Goal: Task Accomplishment & Management: Manage account settings

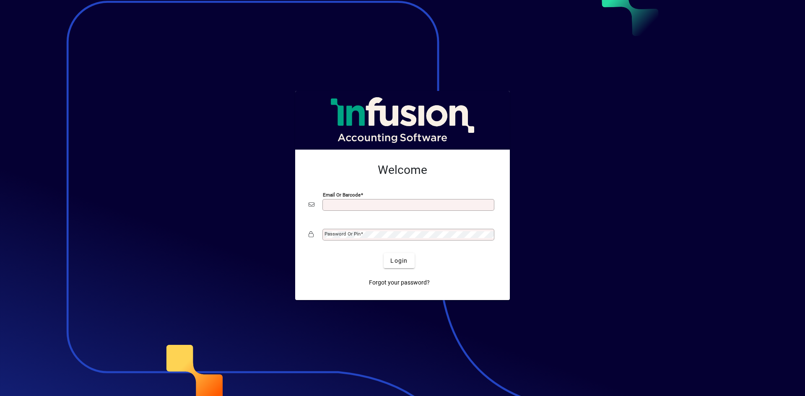
type input "**********"
click at [403, 264] on span "Login" at bounding box center [398, 261] width 17 height 9
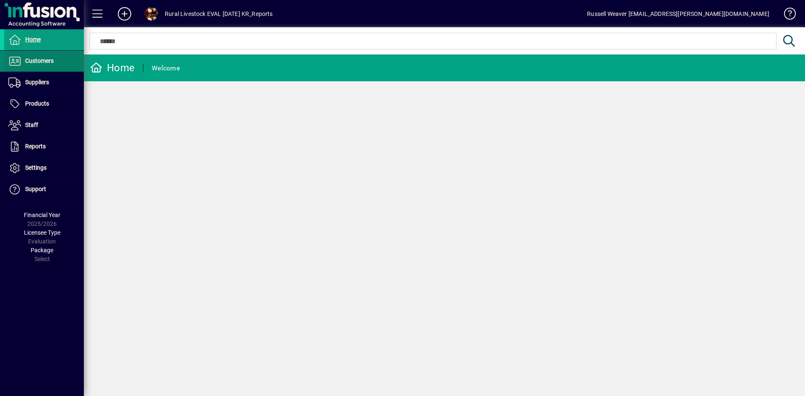
click at [40, 62] on span "Customers" at bounding box center [39, 60] width 29 height 7
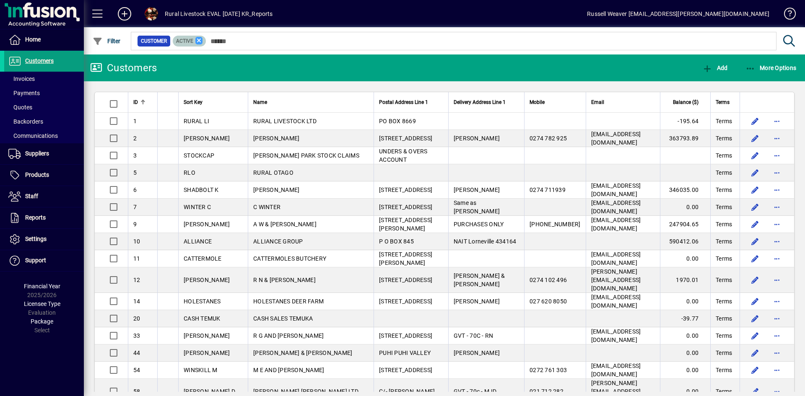
click at [200, 40] on icon at bounding box center [199, 41] width 8 height 8
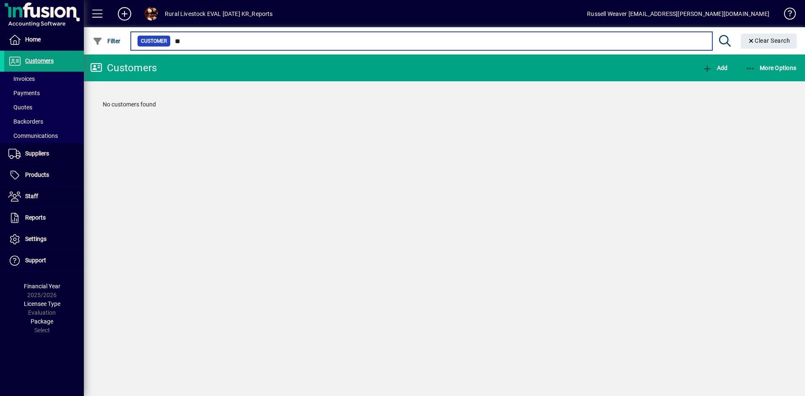
type input "*"
type input "********"
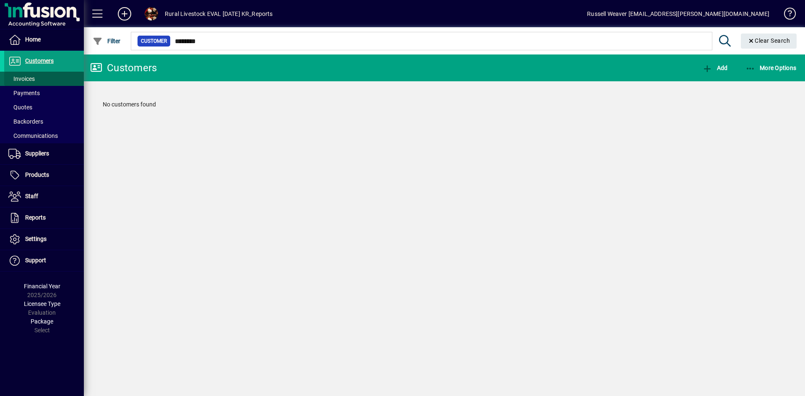
click at [17, 77] on span "Invoices" at bounding box center [21, 78] width 26 height 7
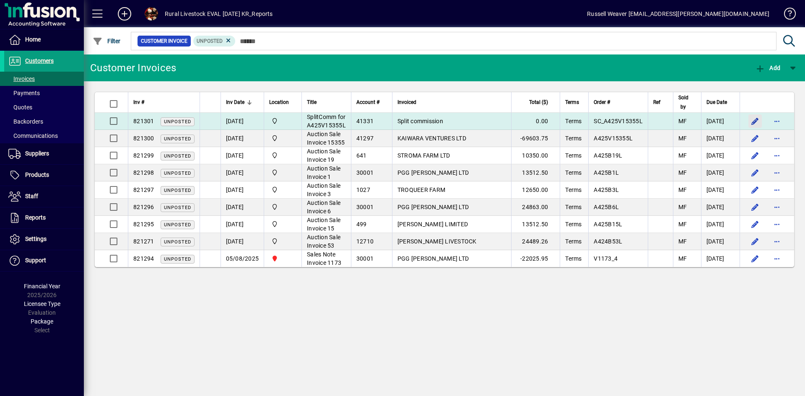
click at [754, 127] on span "button" at bounding box center [755, 121] width 20 height 20
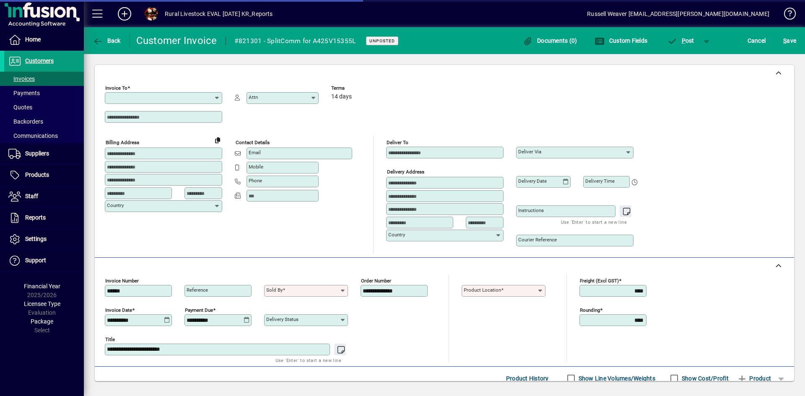
type input "**********"
type input "****"
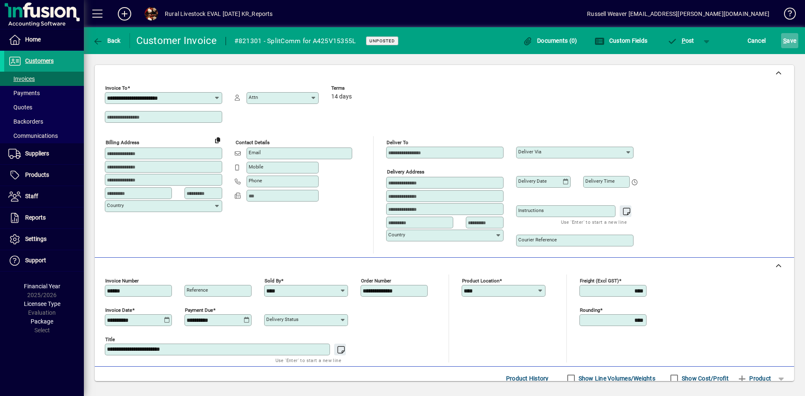
click at [784, 41] on span "S" at bounding box center [784, 40] width 3 height 7
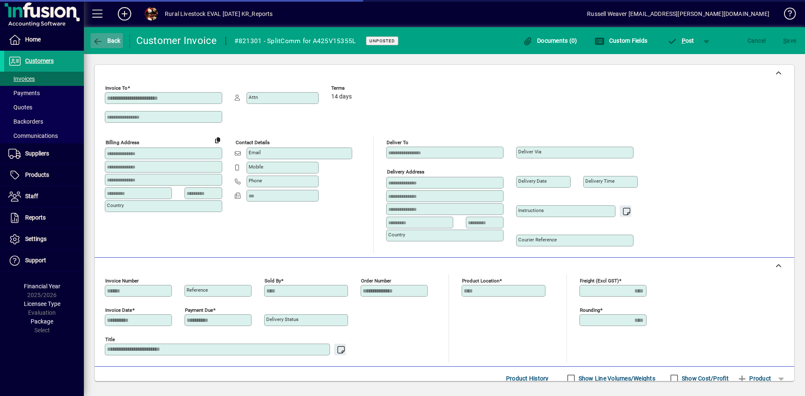
click at [96, 40] on icon "button" at bounding box center [98, 41] width 10 height 8
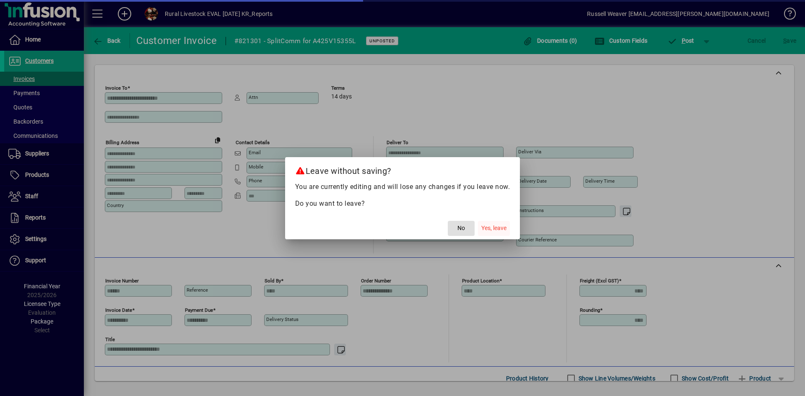
click at [505, 231] on span "Yes, leave" at bounding box center [493, 228] width 25 height 9
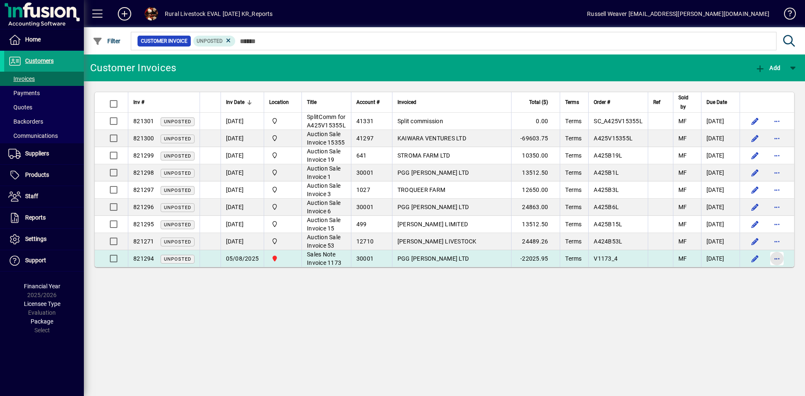
click at [773, 268] on span "button" at bounding box center [777, 259] width 20 height 20
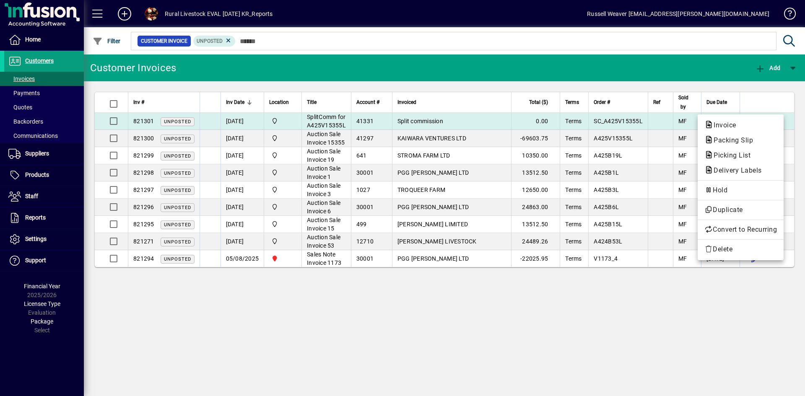
click at [723, 125] on span "Invoice" at bounding box center [722, 125] width 36 height 8
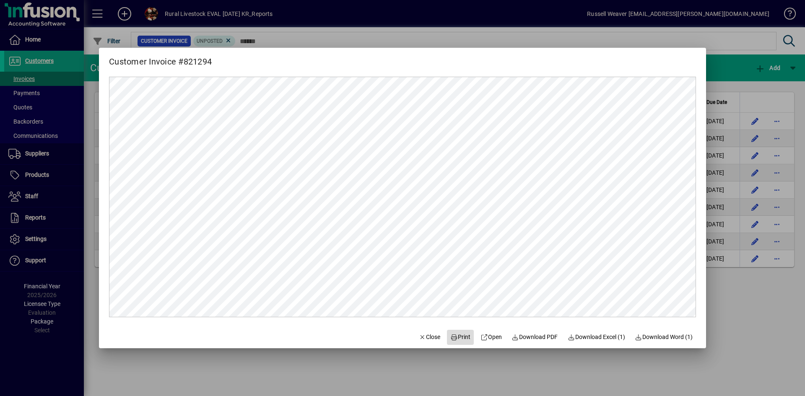
click at [459, 335] on span "Print" at bounding box center [460, 337] width 20 height 9
click at [422, 337] on span "Close" at bounding box center [430, 337] width 22 height 9
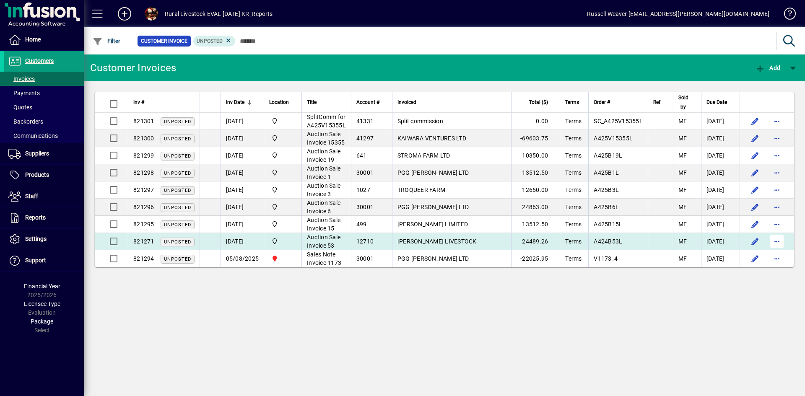
click at [778, 252] on span "button" at bounding box center [777, 241] width 20 height 20
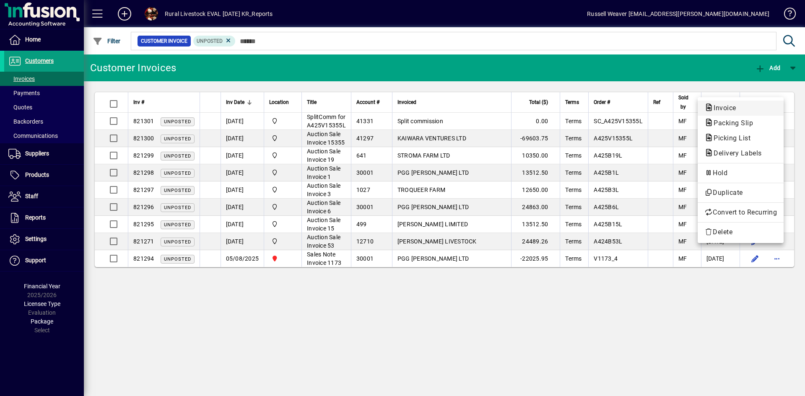
click at [726, 108] on span "Invoice" at bounding box center [722, 108] width 36 height 8
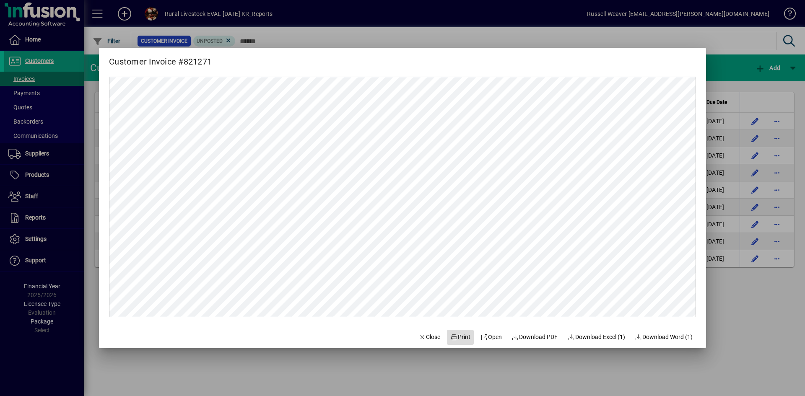
click at [457, 339] on span "Print" at bounding box center [460, 337] width 20 height 9
click at [419, 335] on span "Close" at bounding box center [430, 337] width 22 height 9
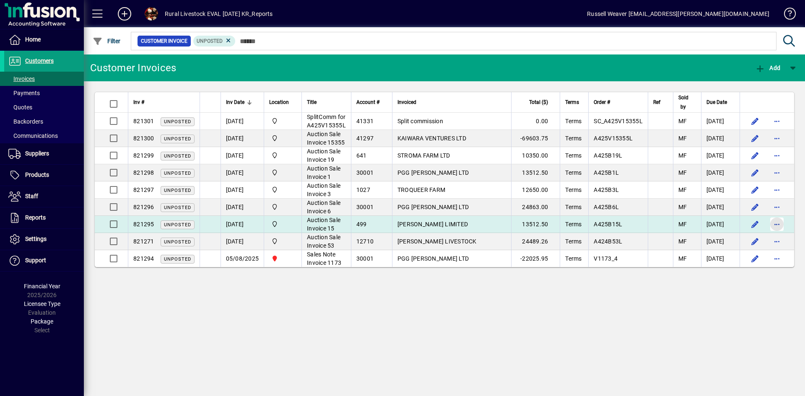
click at [779, 232] on span "button" at bounding box center [777, 224] width 20 height 20
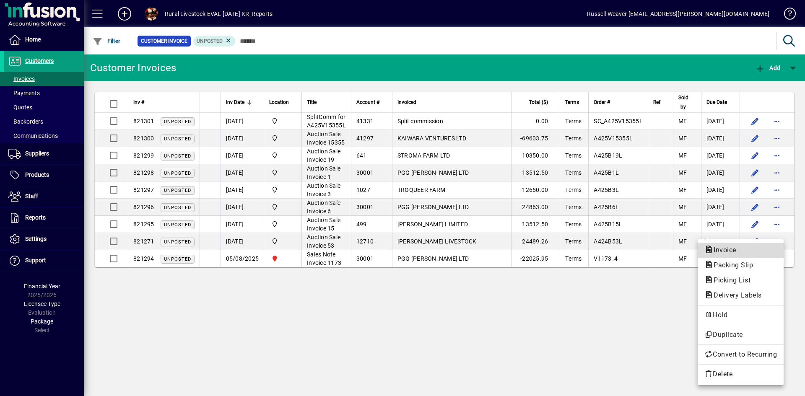
click at [729, 250] on span "Invoice" at bounding box center [722, 250] width 36 height 8
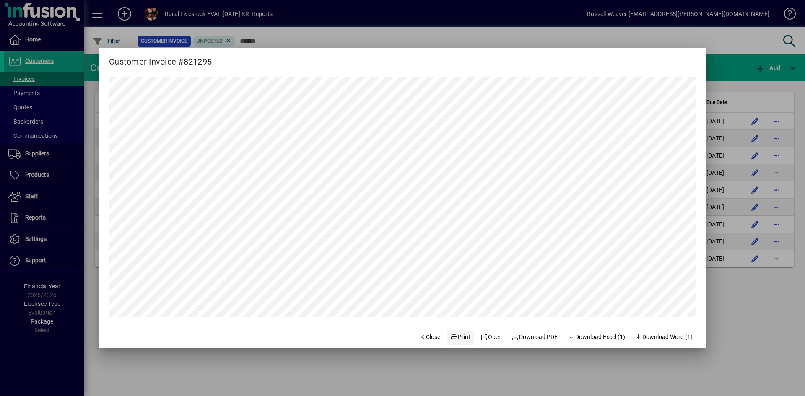
click at [456, 337] on span "Print" at bounding box center [460, 337] width 20 height 9
click at [419, 334] on span "Close" at bounding box center [430, 337] width 22 height 9
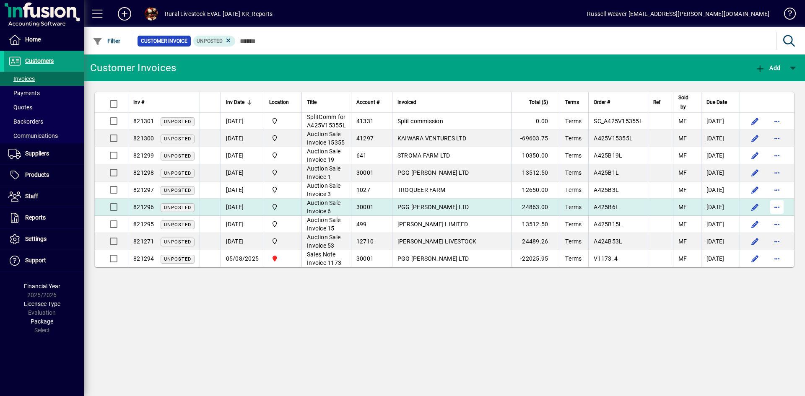
click at [773, 215] on span "button" at bounding box center [777, 207] width 20 height 20
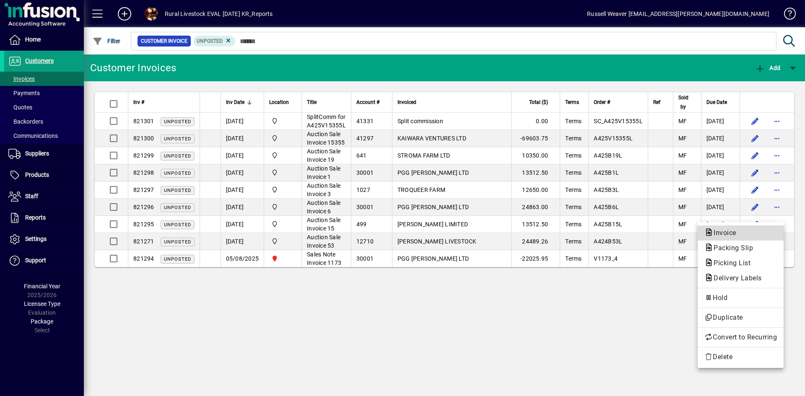
click at [729, 232] on span "Invoice" at bounding box center [722, 233] width 36 height 8
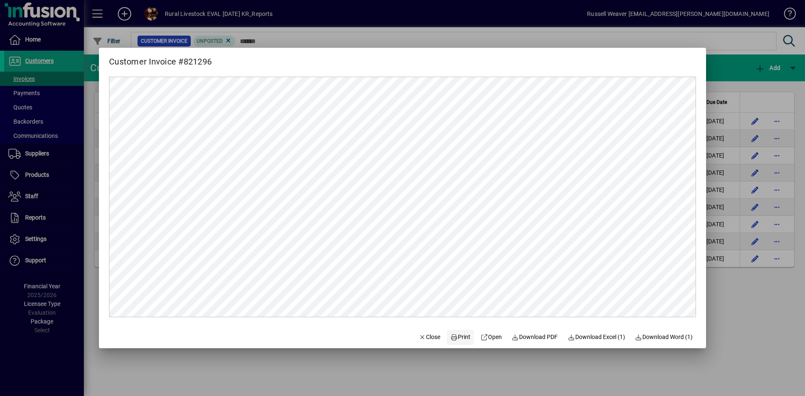
click at [457, 337] on span "Print" at bounding box center [460, 337] width 20 height 9
click at [427, 337] on span "Close" at bounding box center [430, 337] width 22 height 9
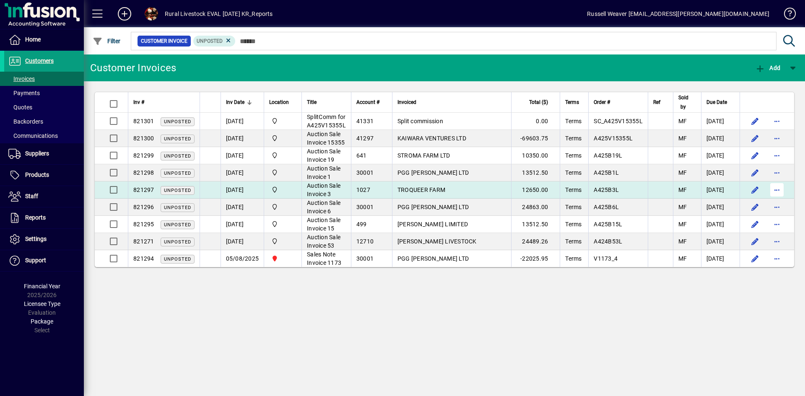
click at [774, 199] on span "button" at bounding box center [777, 190] width 20 height 20
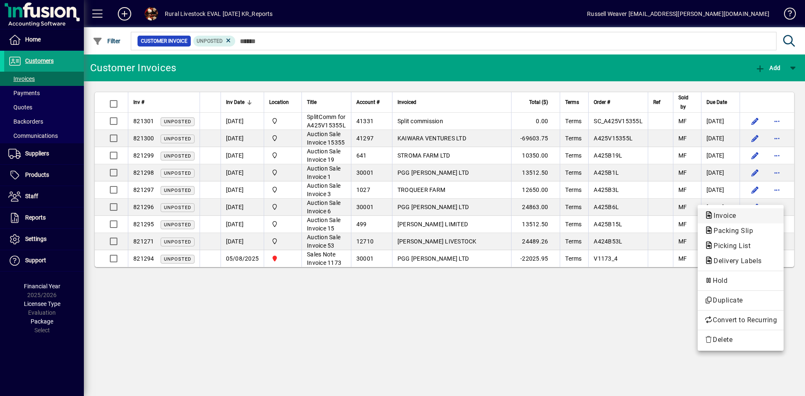
click at [719, 213] on span "Invoice" at bounding box center [722, 216] width 36 height 8
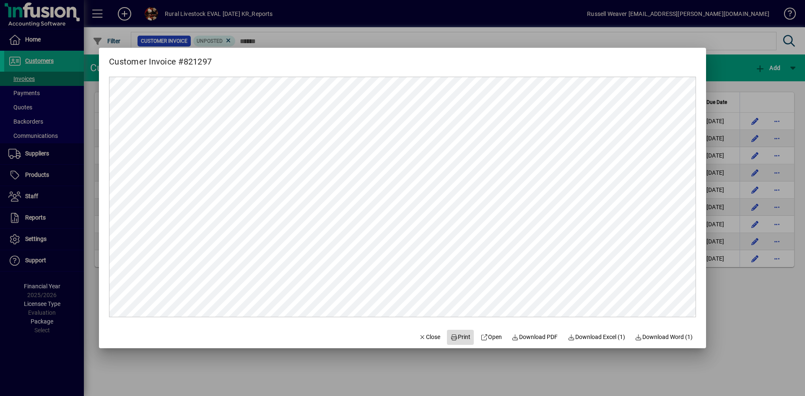
click at [458, 337] on span "Print" at bounding box center [460, 337] width 20 height 9
click at [423, 337] on span "Close" at bounding box center [430, 337] width 22 height 9
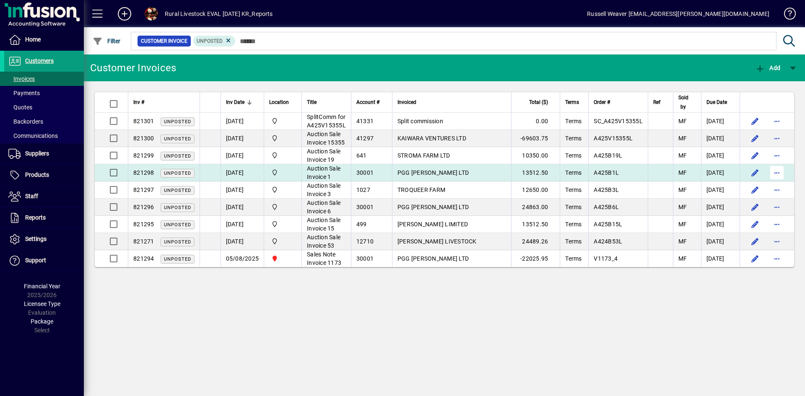
click at [777, 181] on span "button" at bounding box center [777, 173] width 20 height 20
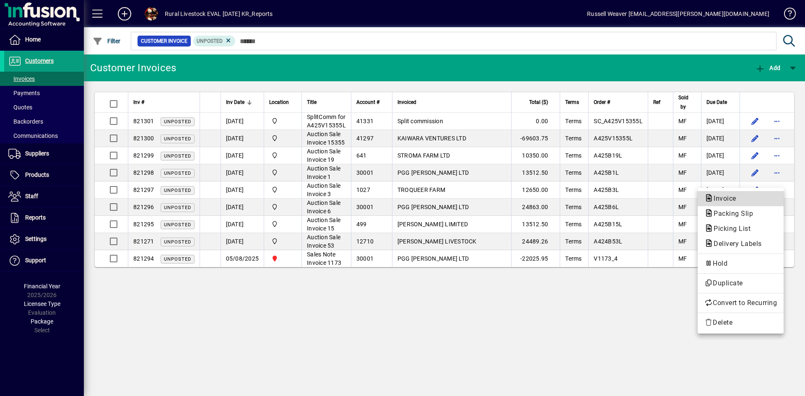
click at [726, 197] on span "Invoice" at bounding box center [722, 199] width 36 height 8
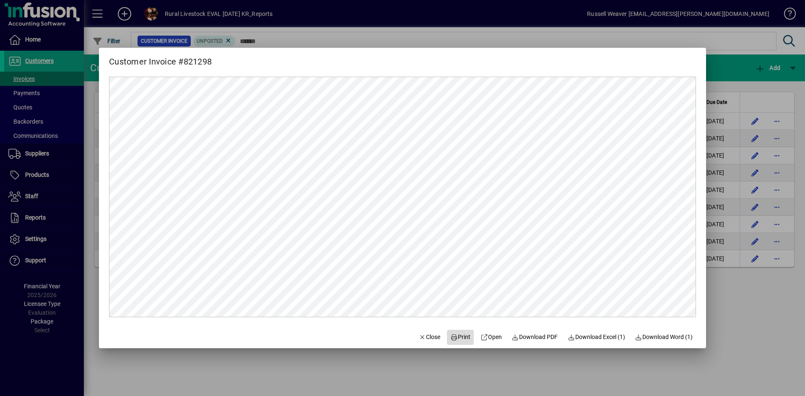
click at [461, 335] on span "Print" at bounding box center [460, 337] width 20 height 9
click at [425, 335] on span "Close" at bounding box center [430, 337] width 22 height 9
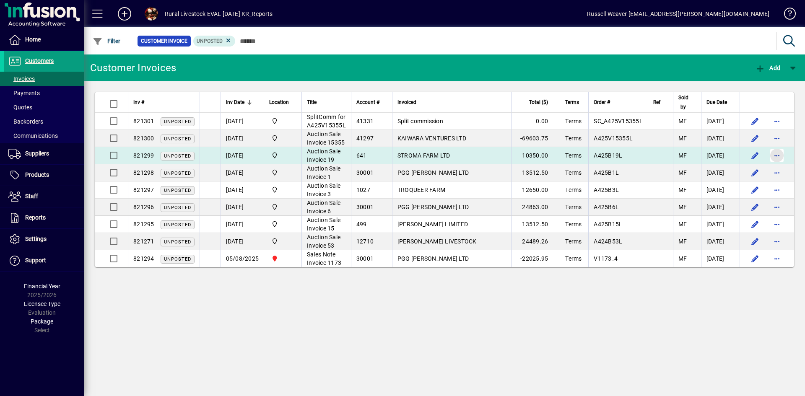
click at [774, 163] on span "button" at bounding box center [777, 155] width 20 height 20
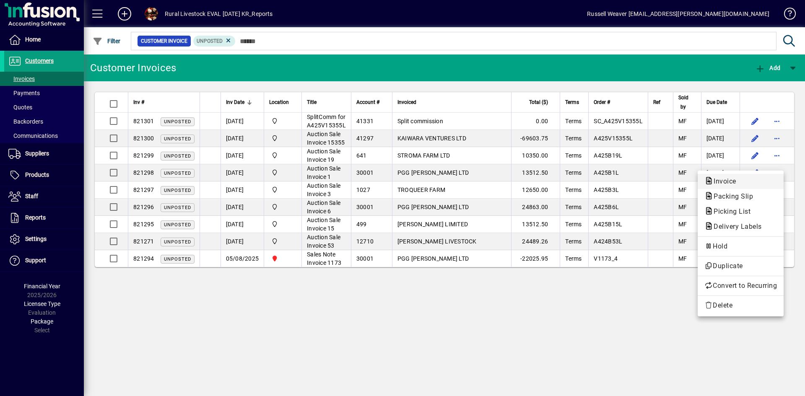
click at [731, 179] on span "Invoice" at bounding box center [722, 181] width 36 height 8
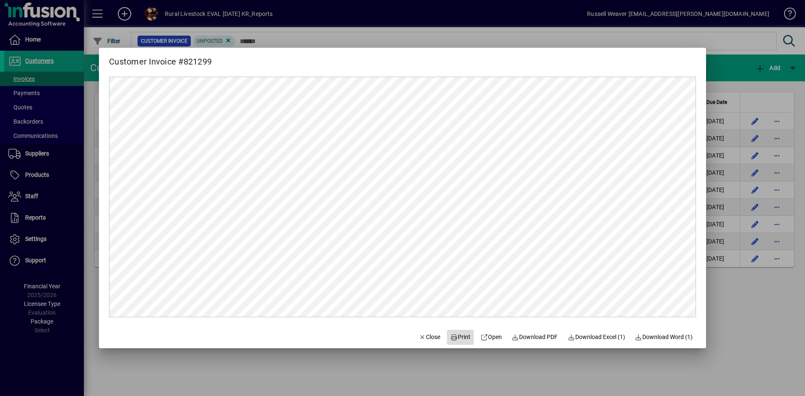
click at [457, 338] on span "Print" at bounding box center [460, 337] width 20 height 9
click at [421, 337] on span "Close" at bounding box center [430, 337] width 22 height 9
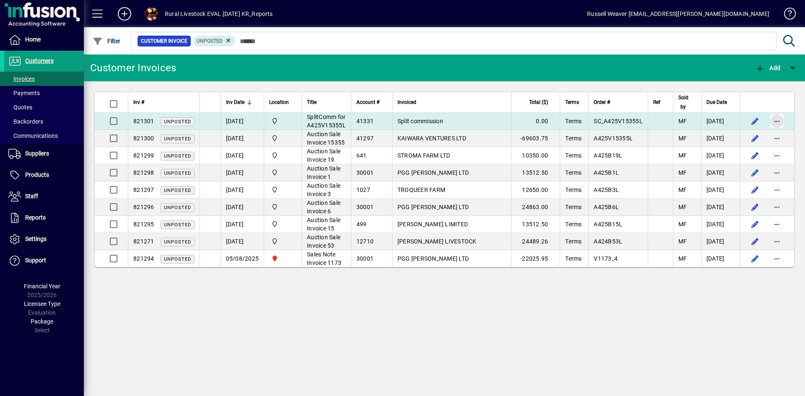
click at [778, 127] on span "button" at bounding box center [777, 121] width 20 height 20
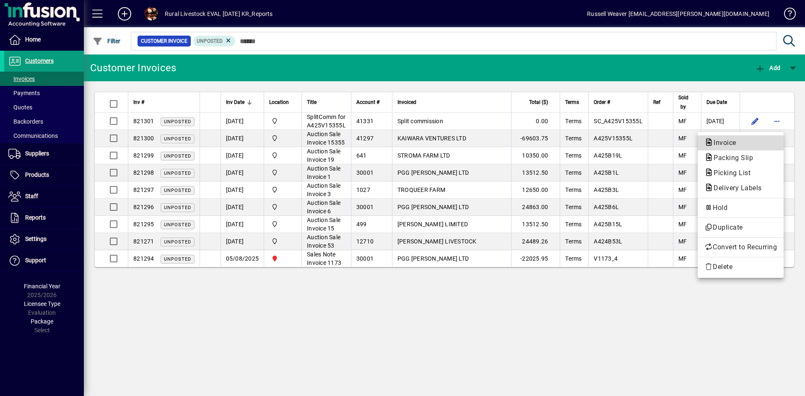
click at [720, 143] on span "Invoice" at bounding box center [722, 143] width 36 height 8
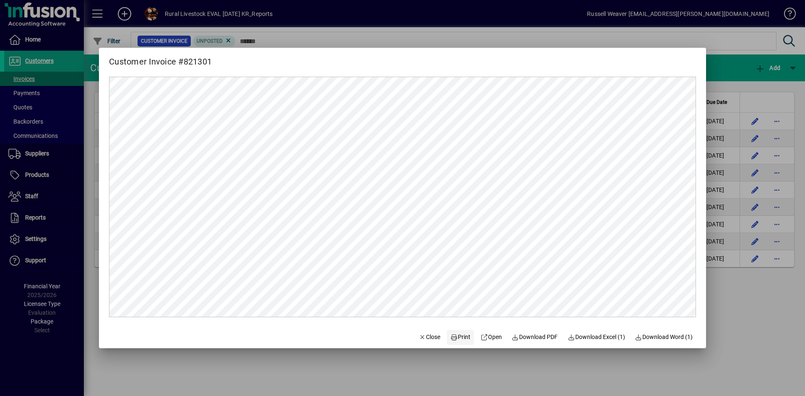
click at [459, 339] on span "Print" at bounding box center [460, 337] width 20 height 9
click at [425, 336] on span "Close" at bounding box center [430, 337] width 22 height 9
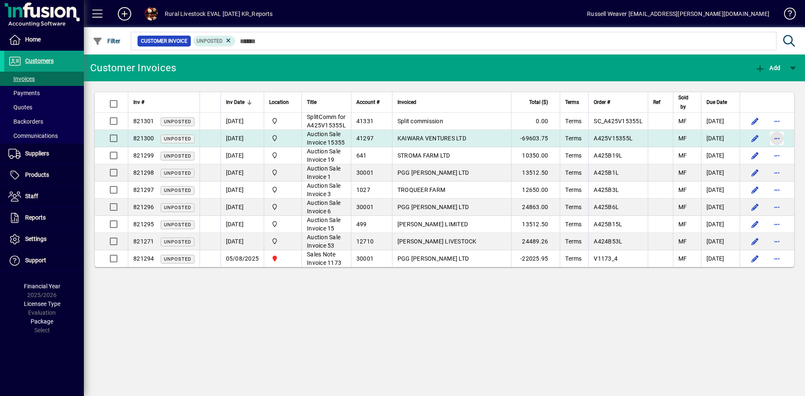
click at [776, 145] on span "button" at bounding box center [777, 138] width 20 height 20
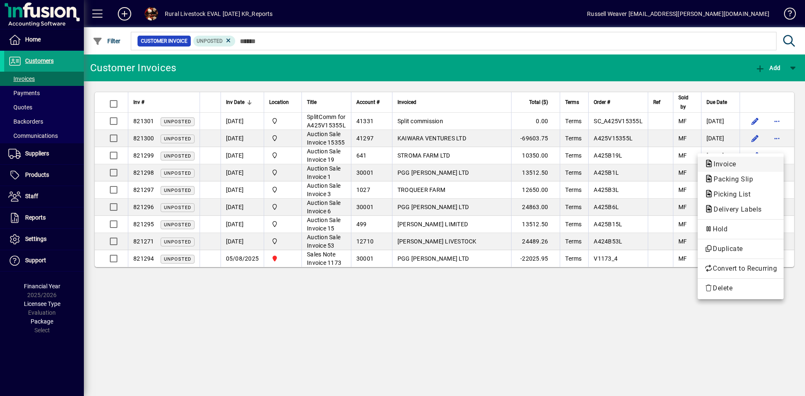
click at [730, 162] on span "Invoice" at bounding box center [722, 164] width 36 height 8
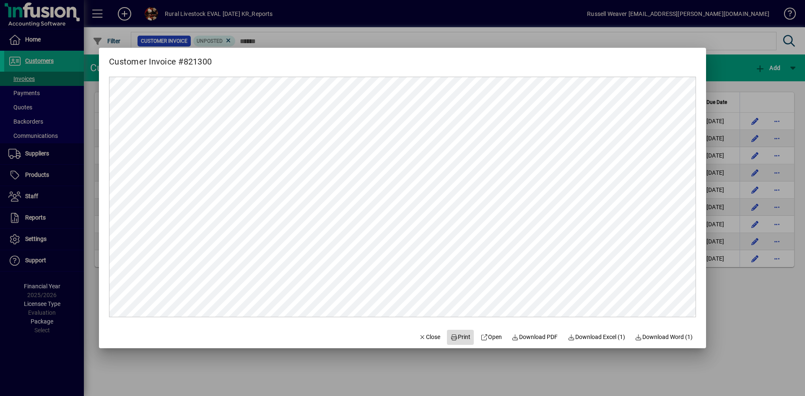
click at [453, 338] on span "Print" at bounding box center [460, 337] width 20 height 9
click at [423, 337] on span "Close" at bounding box center [430, 337] width 22 height 9
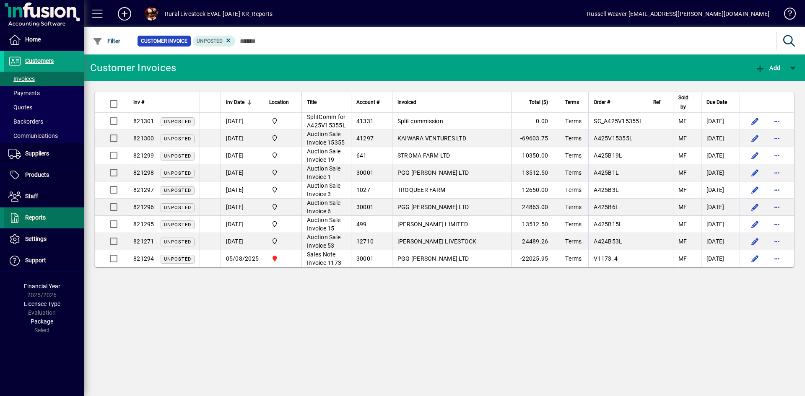
click at [39, 214] on span "Reports" at bounding box center [35, 217] width 21 height 7
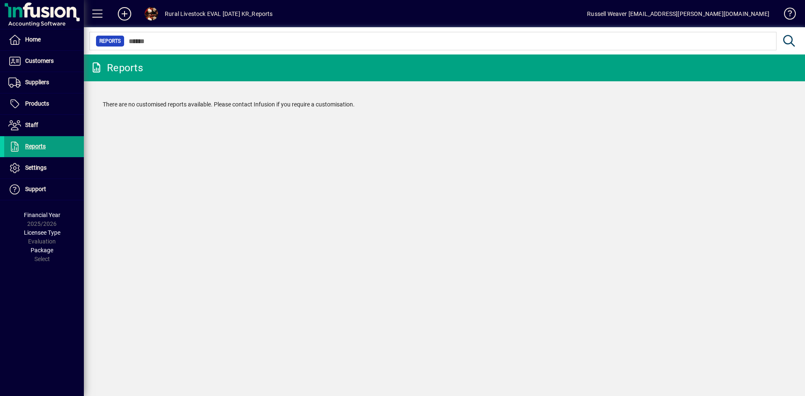
click at [39, 216] on span "Financial Year" at bounding box center [42, 215] width 36 height 7
click at [35, 67] on span at bounding box center [44, 61] width 80 height 20
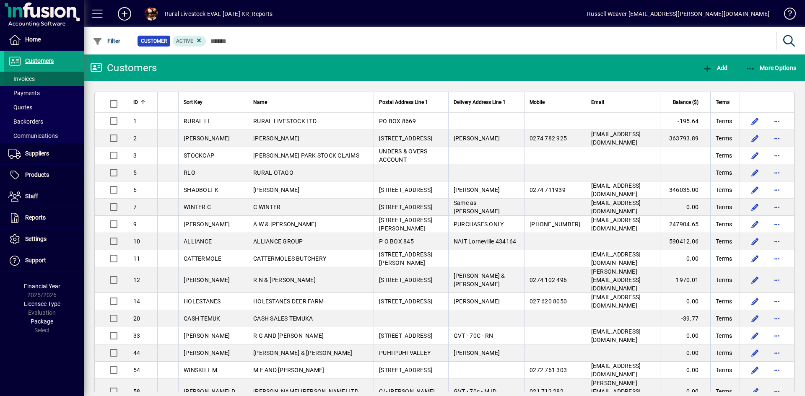
click at [32, 78] on span "Invoices" at bounding box center [21, 78] width 26 height 7
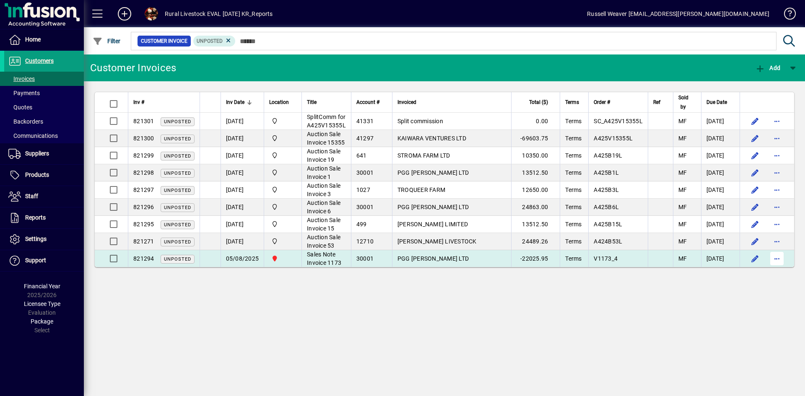
click at [781, 269] on span "button" at bounding box center [777, 259] width 20 height 20
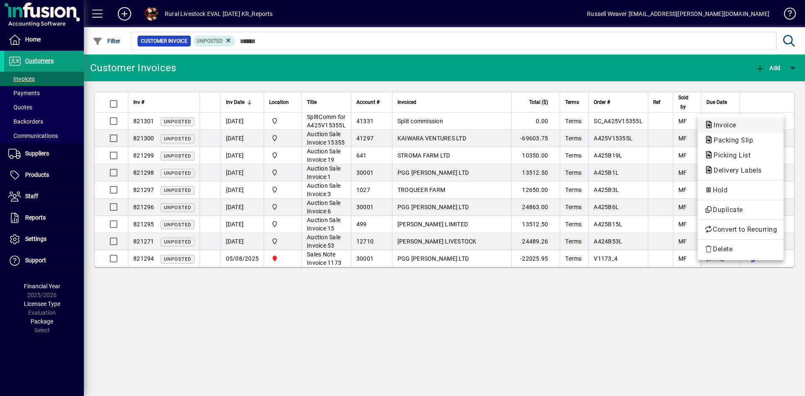
click at [718, 126] on span "Invoice" at bounding box center [722, 125] width 36 height 8
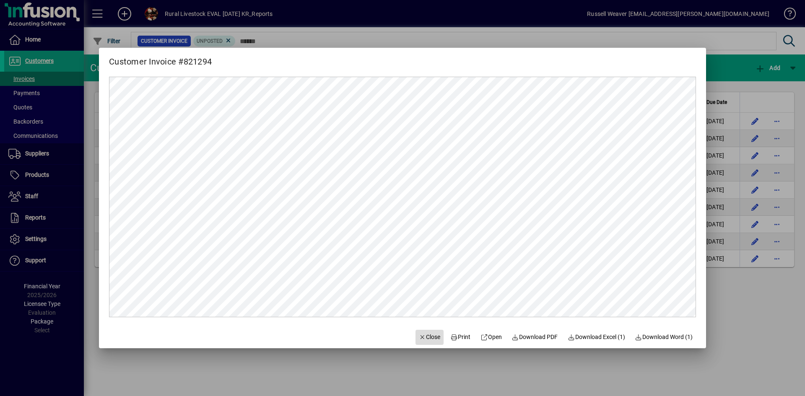
click at [427, 339] on span "Close" at bounding box center [430, 337] width 22 height 9
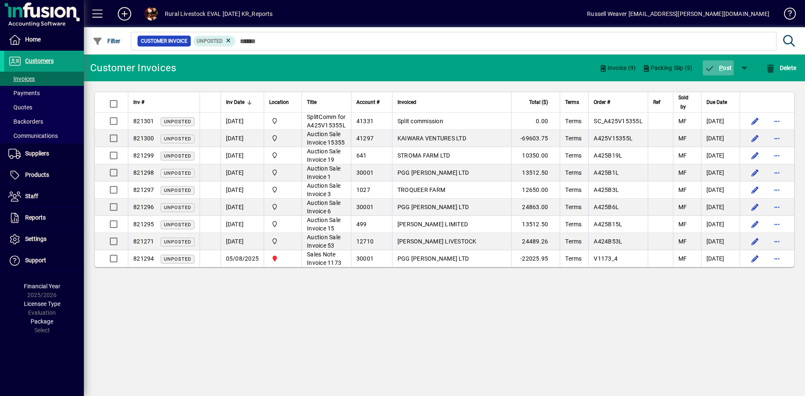
click at [726, 70] on span "P ost" at bounding box center [718, 68] width 27 height 7
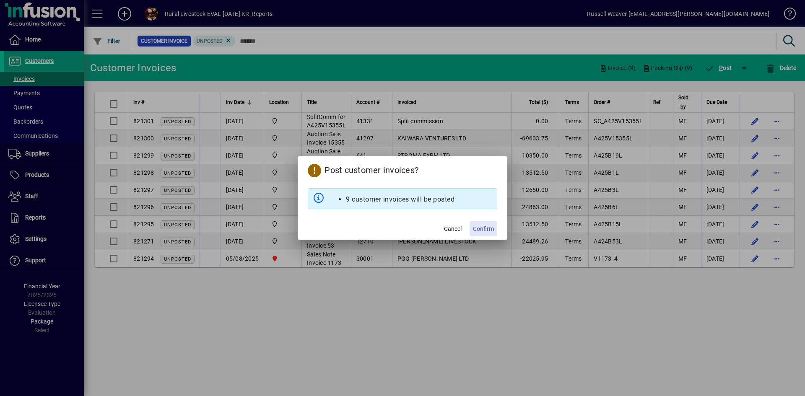
click at [487, 228] on span "Confirm" at bounding box center [483, 229] width 21 height 9
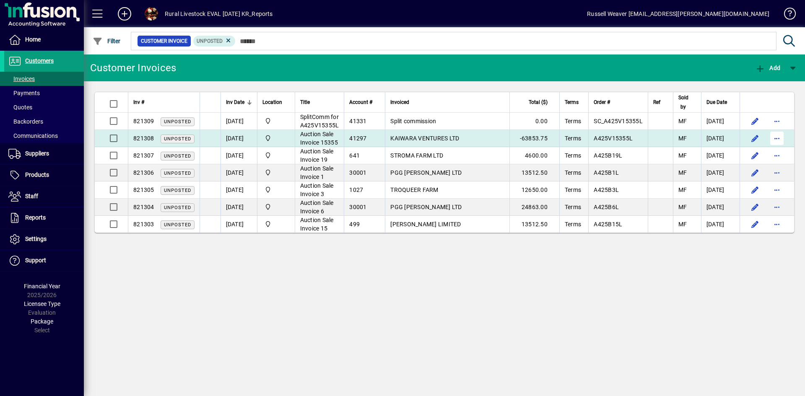
click at [779, 147] on span "button" at bounding box center [777, 138] width 20 height 20
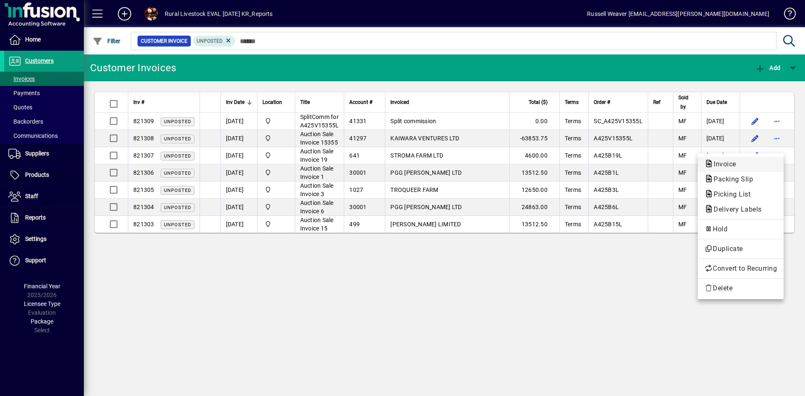
click at [729, 164] on span "Invoice" at bounding box center [722, 164] width 36 height 8
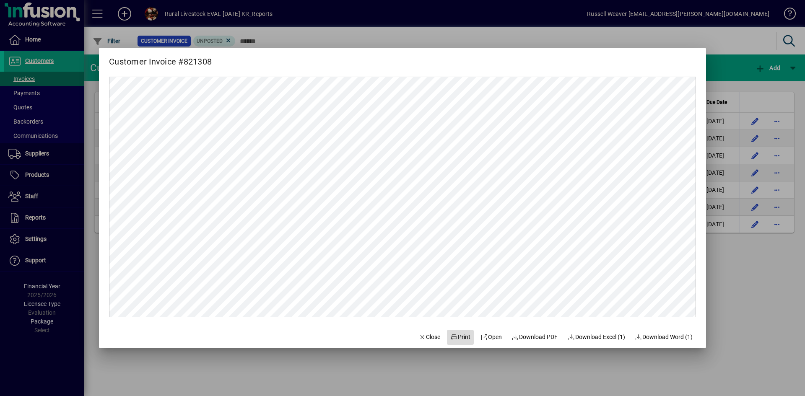
click at [453, 337] on span "Print" at bounding box center [460, 337] width 20 height 9
click at [420, 335] on span "Close" at bounding box center [430, 337] width 22 height 9
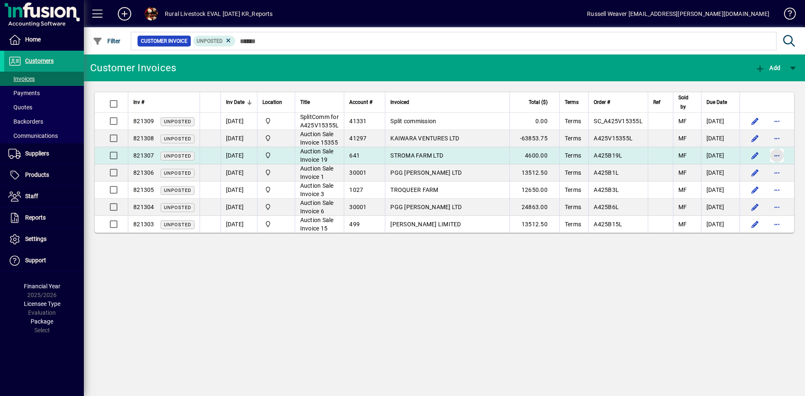
click at [780, 164] on span "button" at bounding box center [777, 155] width 20 height 20
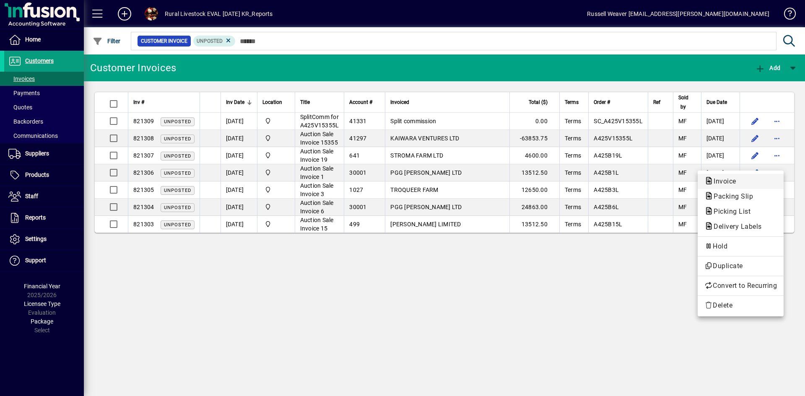
click at [725, 182] on span "Invoice" at bounding box center [722, 181] width 36 height 8
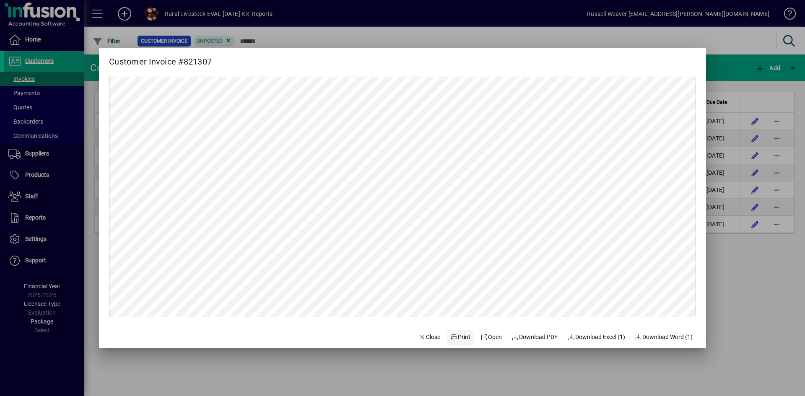
click at [453, 339] on span "Print" at bounding box center [460, 337] width 20 height 9
click at [428, 335] on span "Close" at bounding box center [430, 337] width 22 height 9
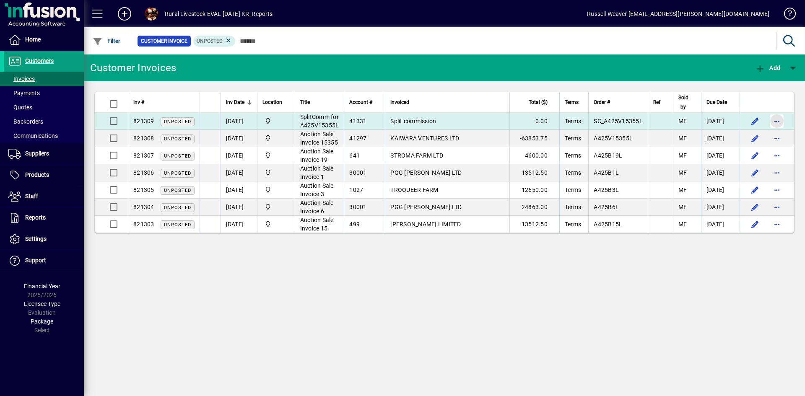
click at [779, 124] on span "button" at bounding box center [777, 121] width 20 height 20
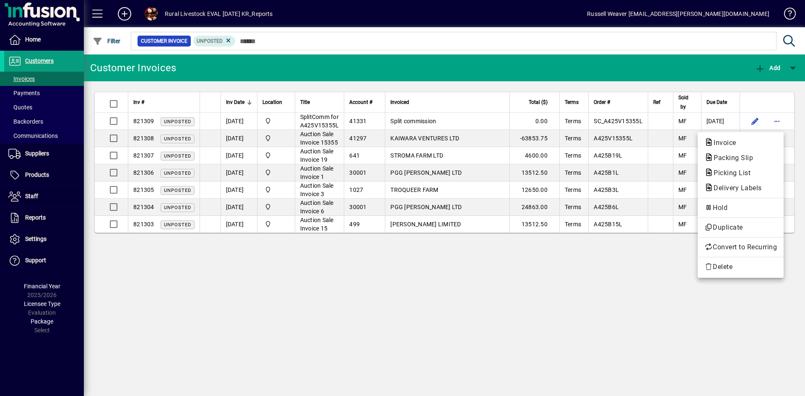
click at [753, 124] on div at bounding box center [402, 198] width 805 height 396
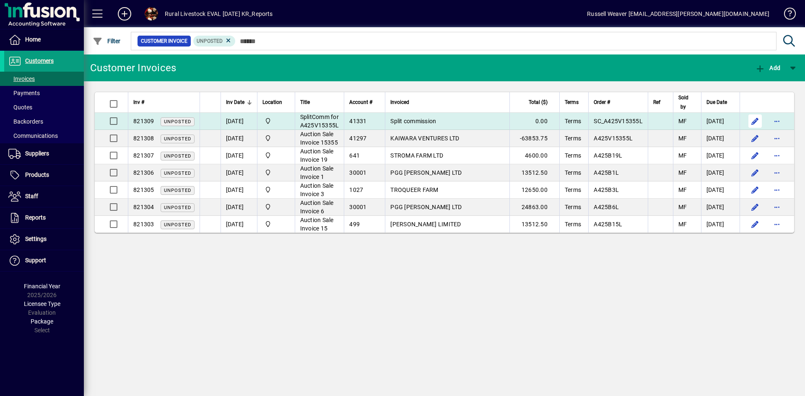
click at [755, 126] on span "button" at bounding box center [755, 121] width 20 height 20
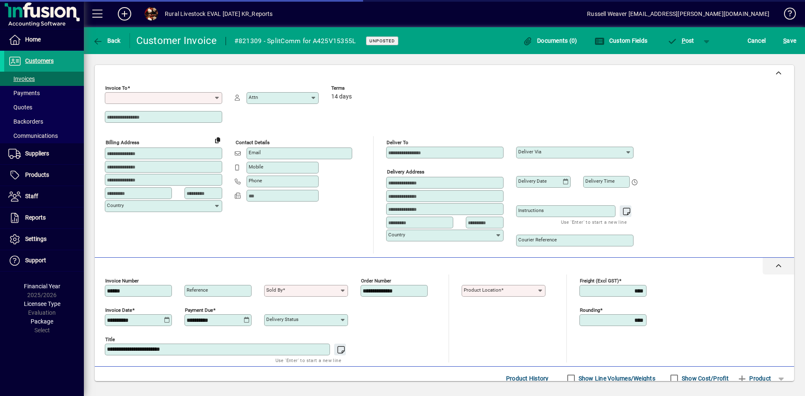
type input "**********"
type input "****"
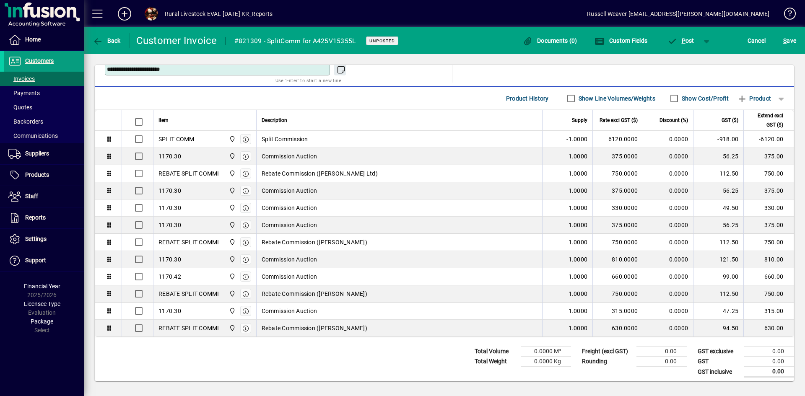
scroll to position [283, 0]
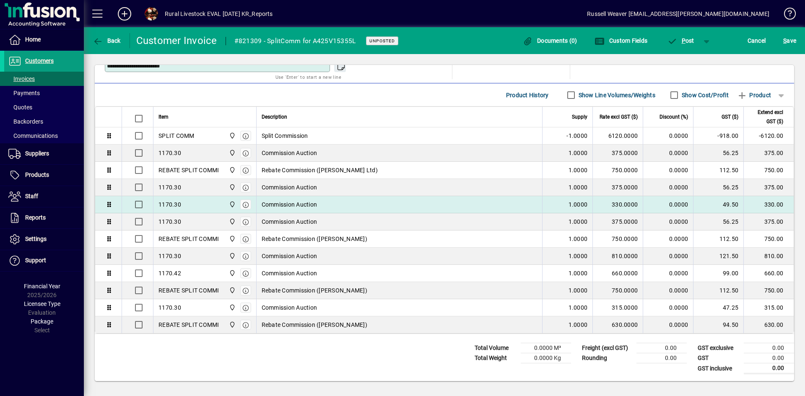
click at [205, 202] on div "1170.30 hole" at bounding box center [204, 204] width 93 height 13
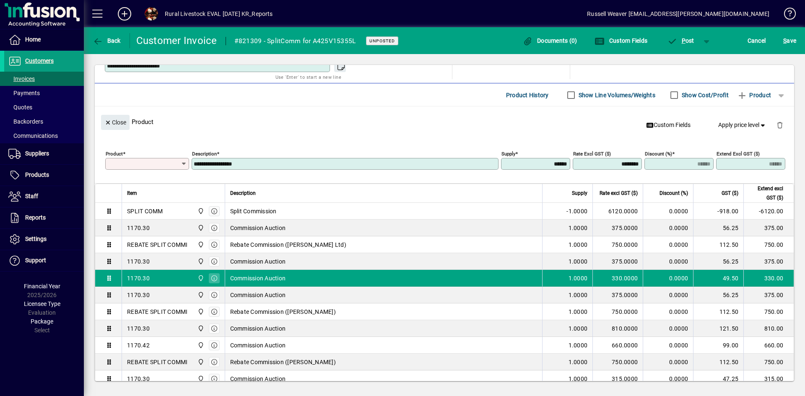
type input "*******"
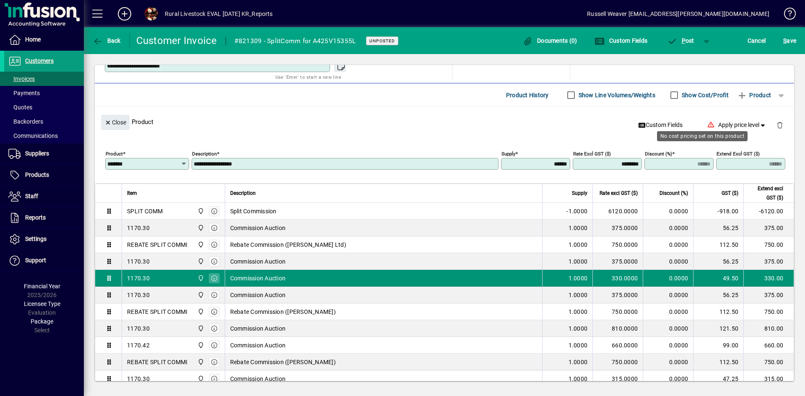
click at [201, 276] on icon at bounding box center [201, 278] width 8 height 6
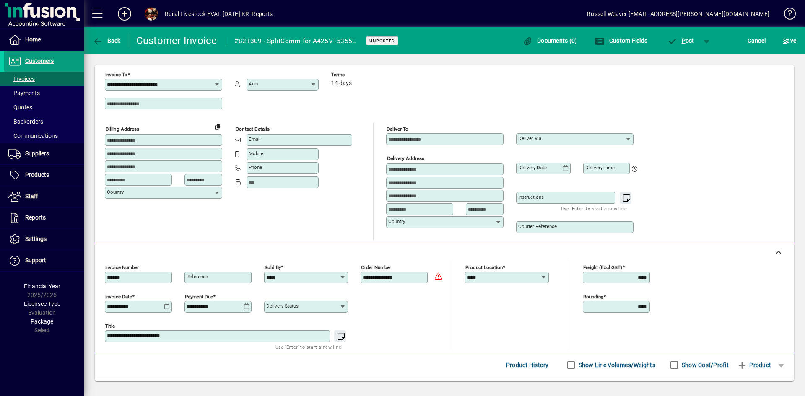
scroll to position [0, 0]
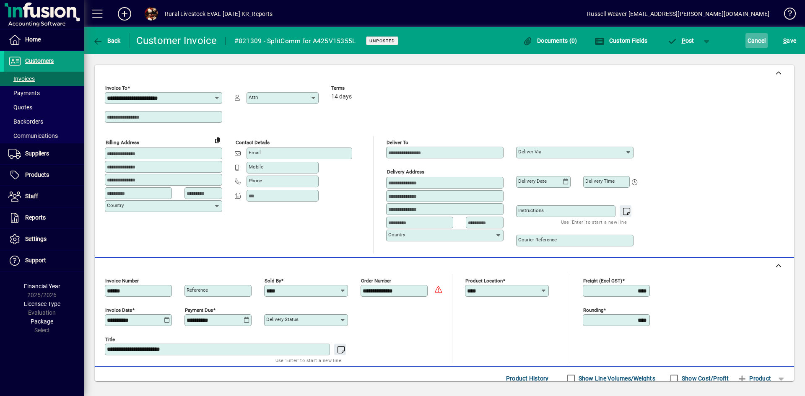
click at [750, 34] on span "Cancel" at bounding box center [756, 40] width 18 height 13
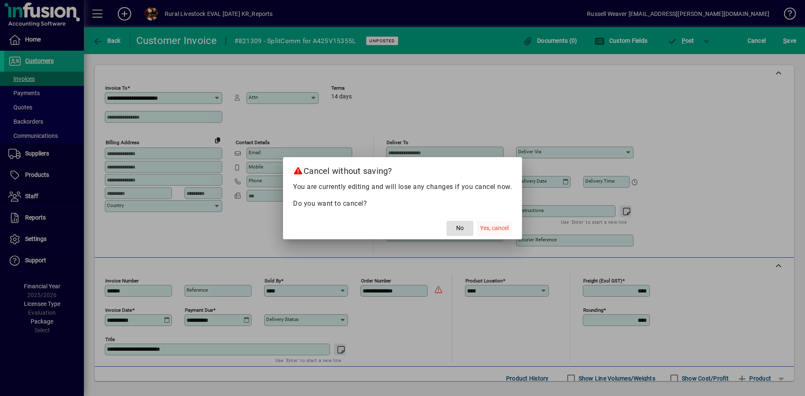
click at [496, 228] on span "Yes, cancel" at bounding box center [494, 228] width 29 height 9
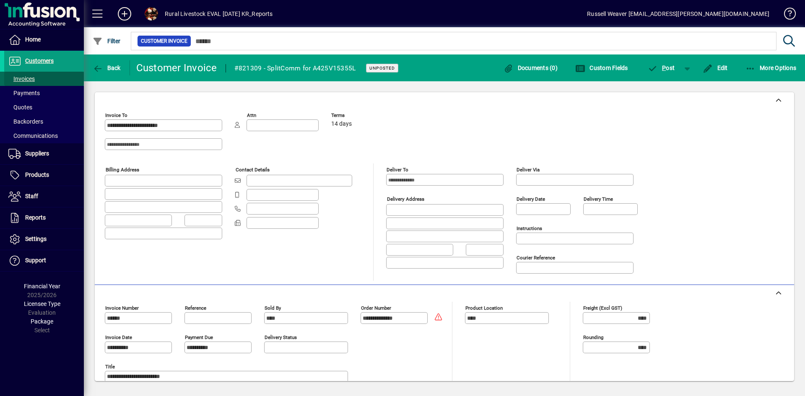
click at [28, 78] on span "Invoices" at bounding box center [21, 78] width 26 height 7
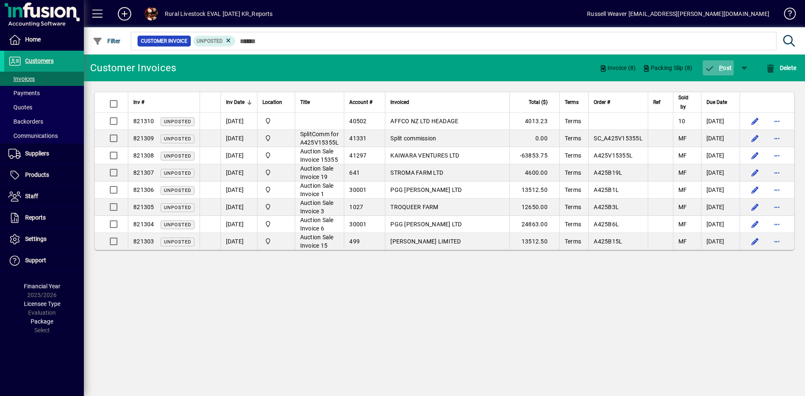
click at [726, 67] on span "P ost" at bounding box center [718, 68] width 27 height 7
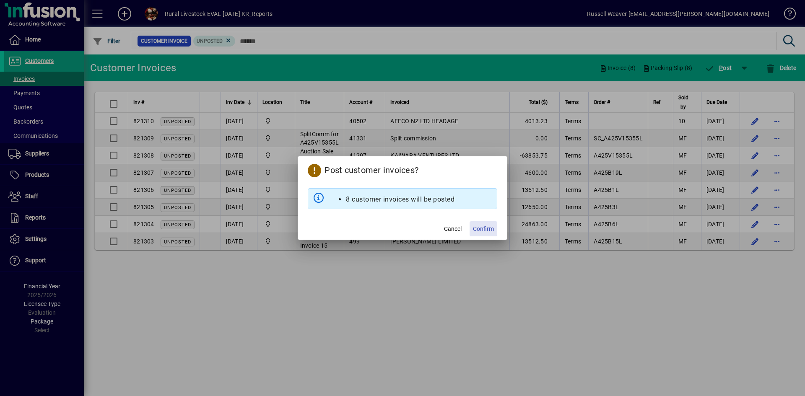
click at [491, 228] on span "Confirm" at bounding box center [483, 229] width 21 height 9
